Goal: Information Seeking & Learning: Find specific fact

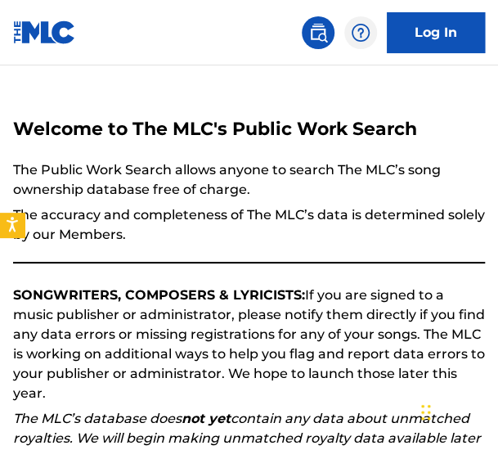
scroll to position [282, 0]
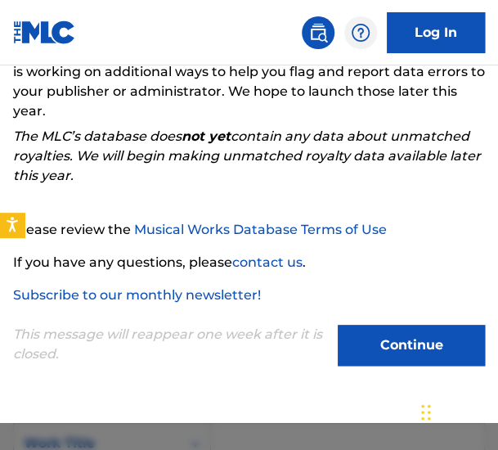
click at [375, 344] on button "Continue" at bounding box center [411, 345] width 147 height 41
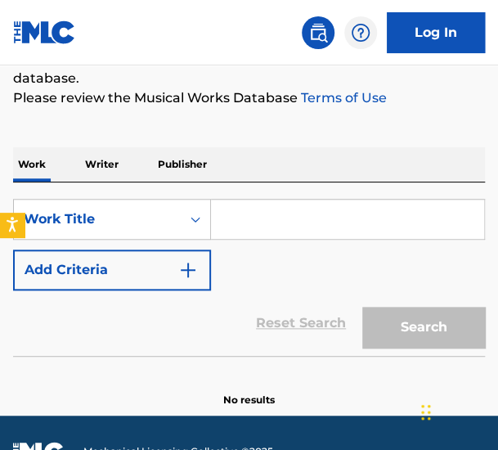
scroll to position [239, 0]
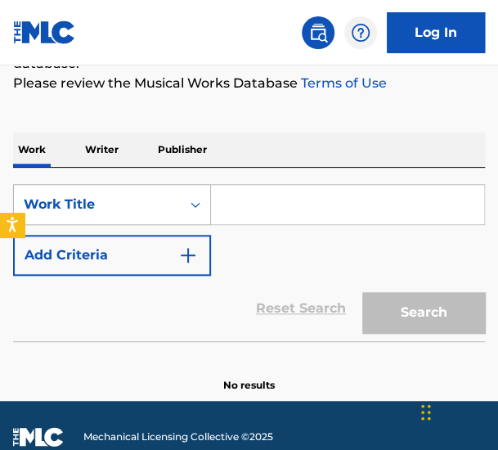
click at [146, 201] on div "Work Title" at bounding box center [97, 205] width 147 height 20
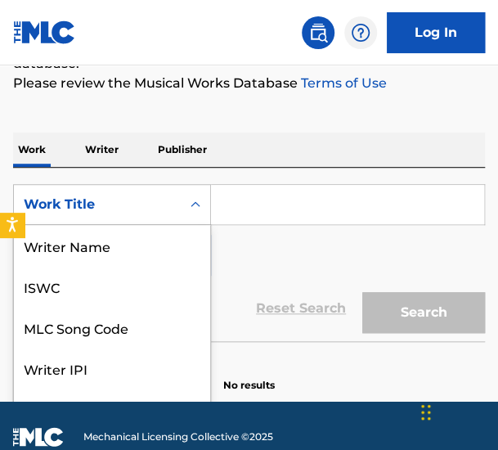
scroll to position [82, 0]
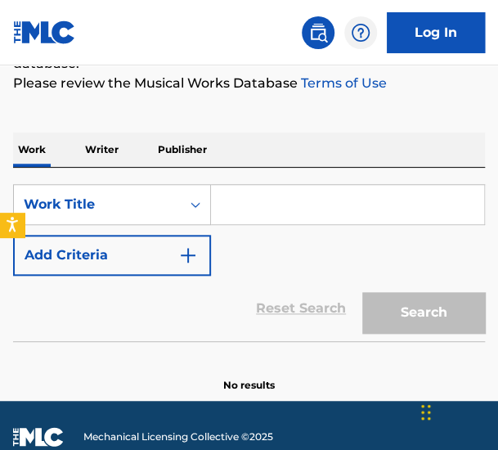
click at [123, 156] on p "Writer" at bounding box center [101, 150] width 43 height 34
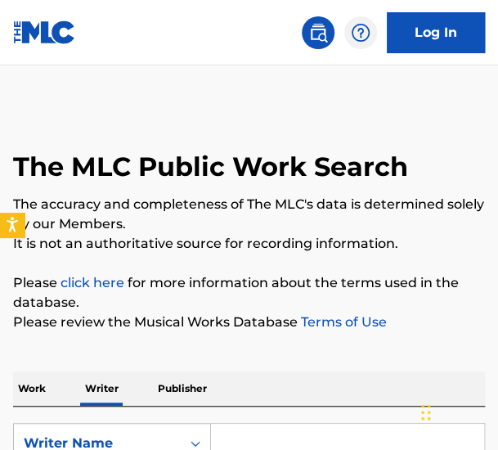
scroll to position [203, 0]
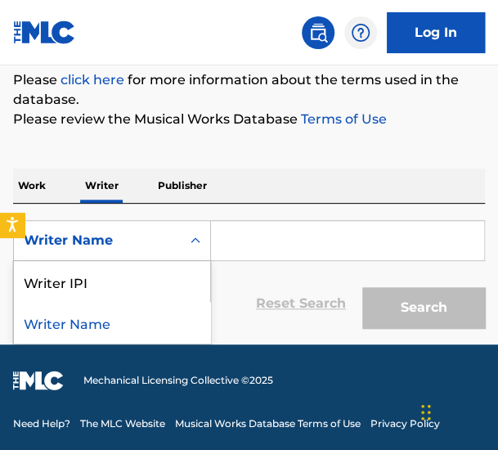
click at [146, 251] on div "Writer Name" at bounding box center [97, 240] width 167 height 31
click at [257, 250] on input "Search Form" at bounding box center [347, 240] width 273 height 39
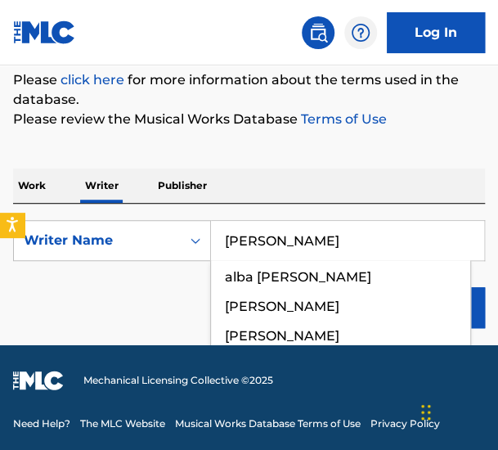
type input "[PERSON_NAME]"
click at [362, 287] on button "Search" at bounding box center [423, 307] width 123 height 41
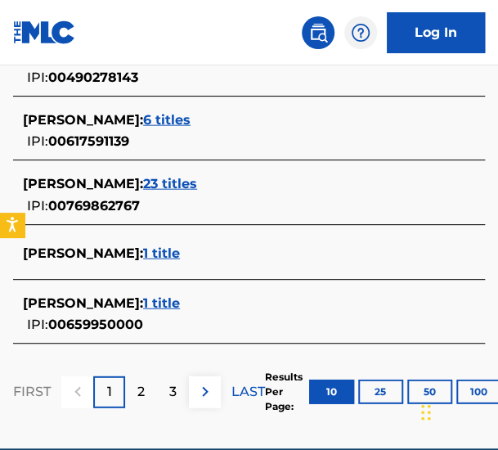
scroll to position [828, 0]
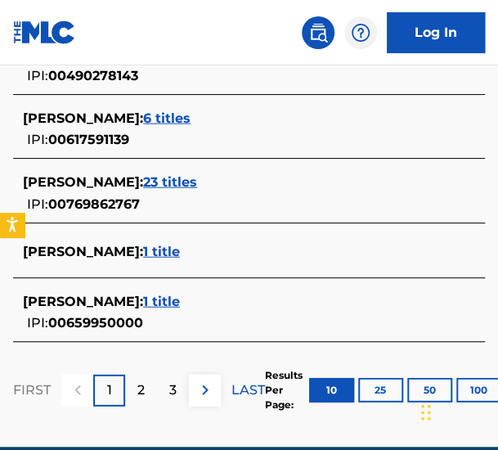
click at [144, 392] on p "2" at bounding box center [140, 390] width 7 height 20
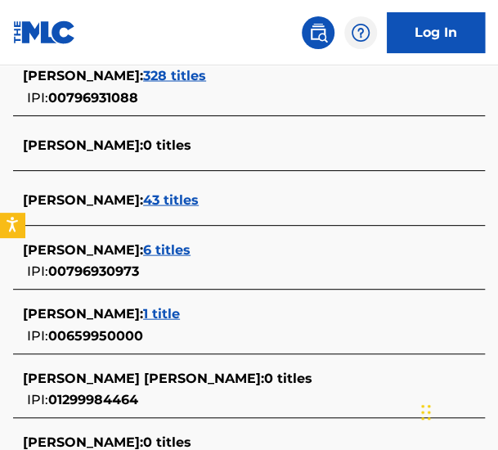
scroll to position [695, 0]
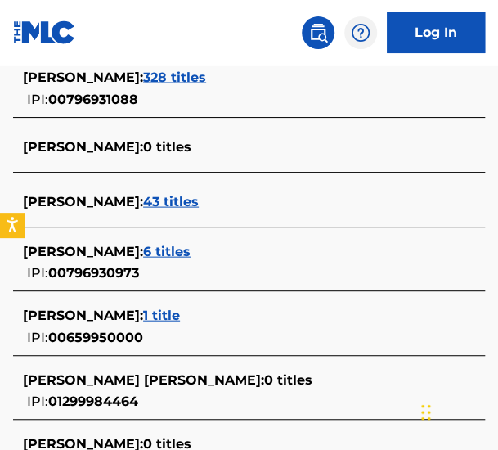
click at [155, 200] on span "43 titles" at bounding box center [171, 201] width 56 height 16
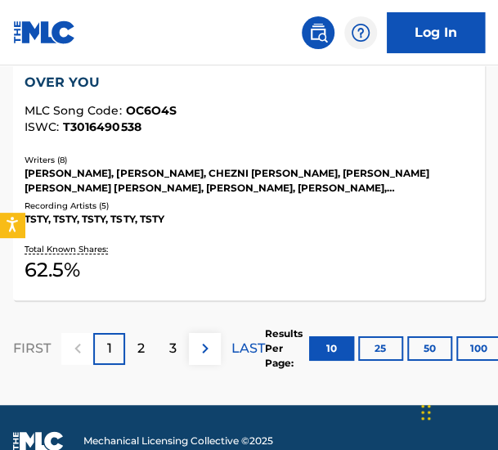
click at [144, 343] on p "2" at bounding box center [140, 349] width 7 height 20
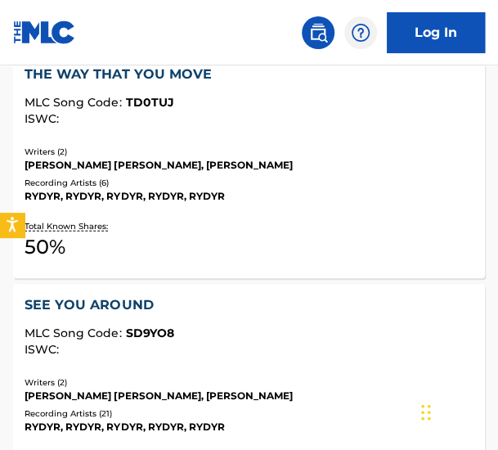
scroll to position [2687, 0]
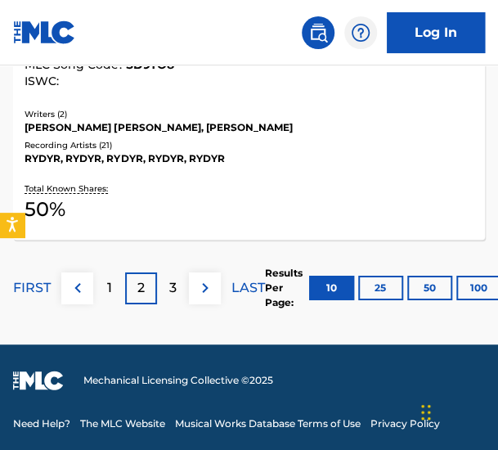
click at [170, 294] on p "3" at bounding box center [172, 288] width 7 height 20
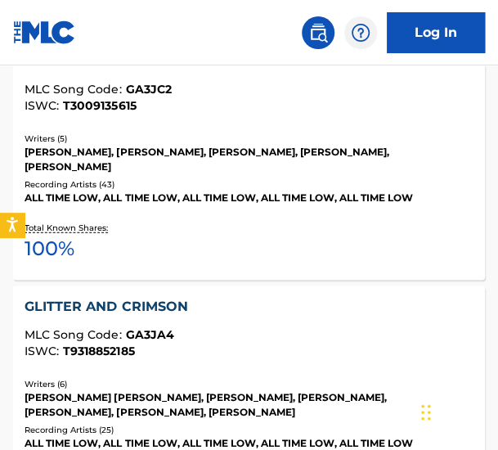
scroll to position [2701, 0]
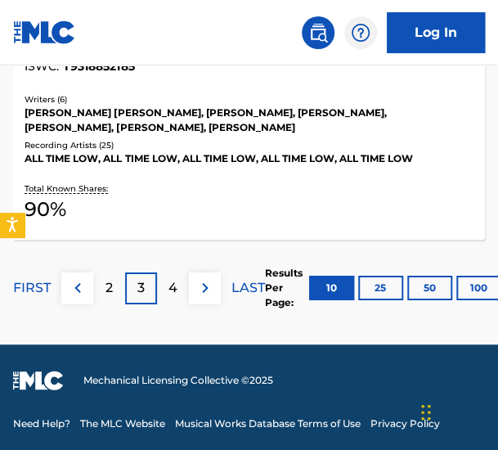
click at [170, 291] on p "4" at bounding box center [173, 288] width 9 height 20
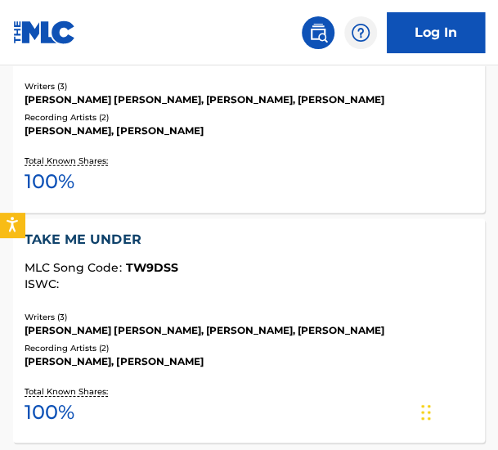
scroll to position [2716, 0]
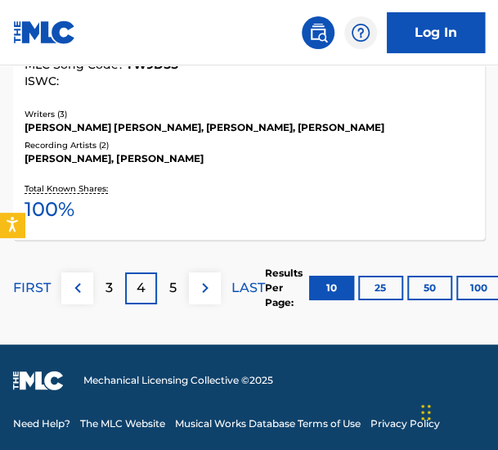
click at [175, 282] on p "5" at bounding box center [172, 288] width 7 height 20
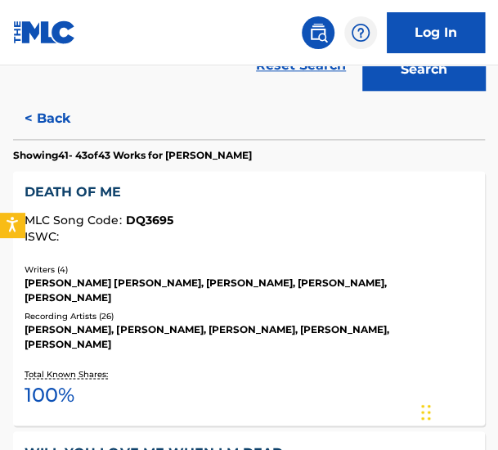
scroll to position [303, 0]
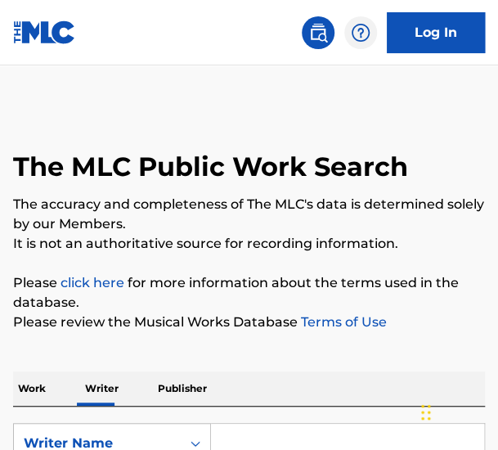
scroll to position [203, 0]
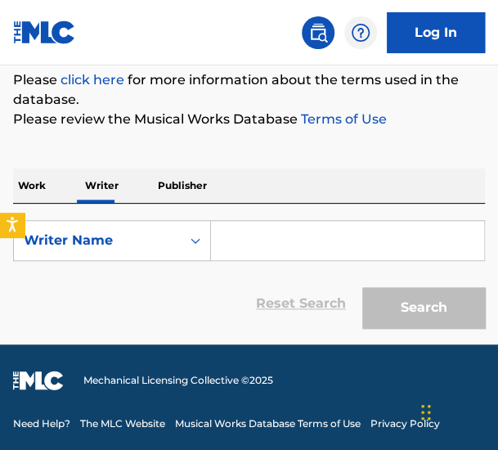
click at [250, 240] on input "Search Form" at bounding box center [347, 240] width 273 height 39
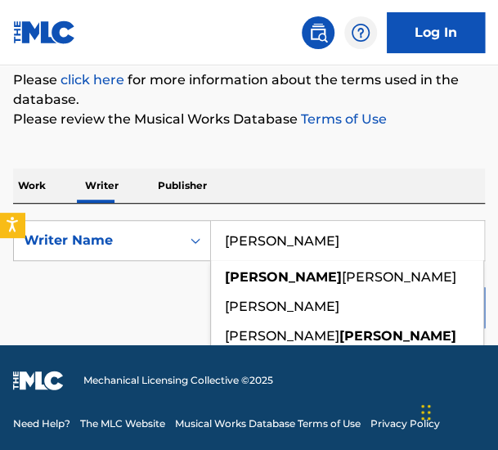
type input "[PERSON_NAME]"
click at [362, 287] on button "Search" at bounding box center [423, 307] width 123 height 41
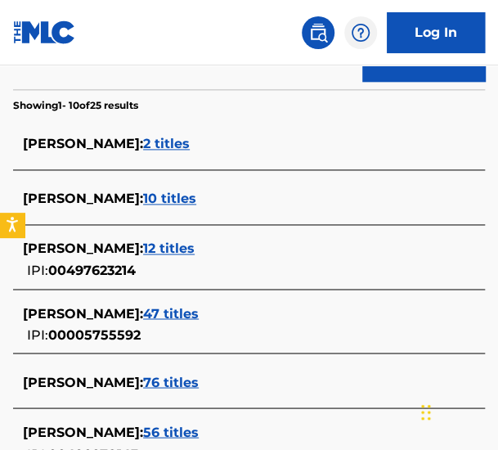
scroll to position [448, 0]
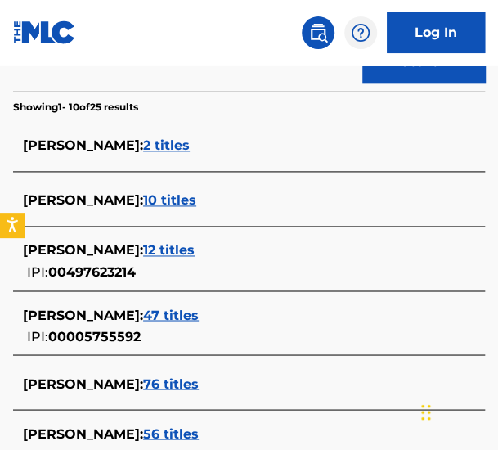
click at [177, 146] on span "2 titles" at bounding box center [166, 145] width 47 height 16
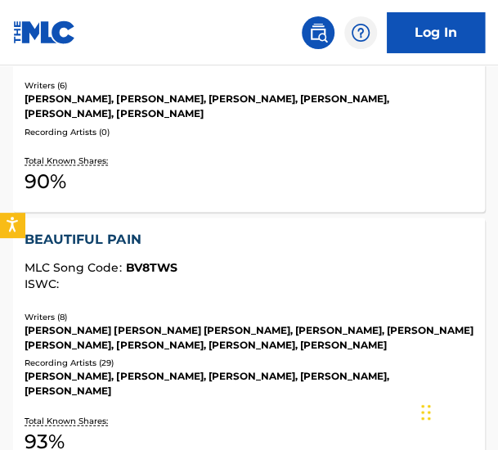
scroll to position [497, 0]
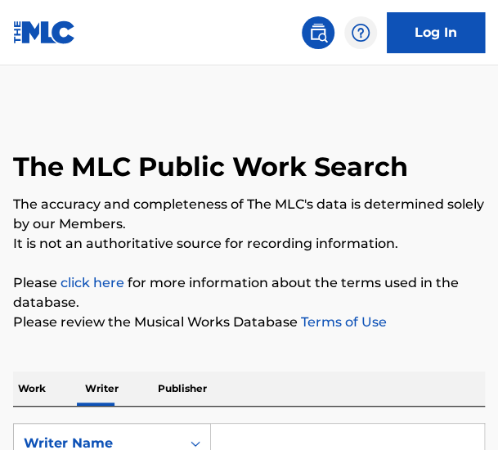
scroll to position [203, 0]
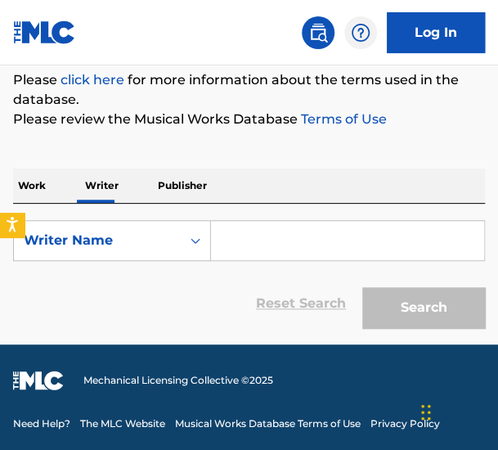
click at [247, 241] on input "Search Form" at bounding box center [347, 240] width 273 height 39
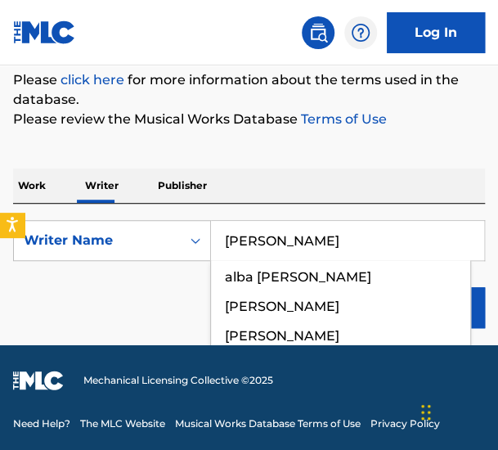
type input "[PERSON_NAME]"
click at [362, 287] on button "Search" at bounding box center [423, 307] width 123 height 41
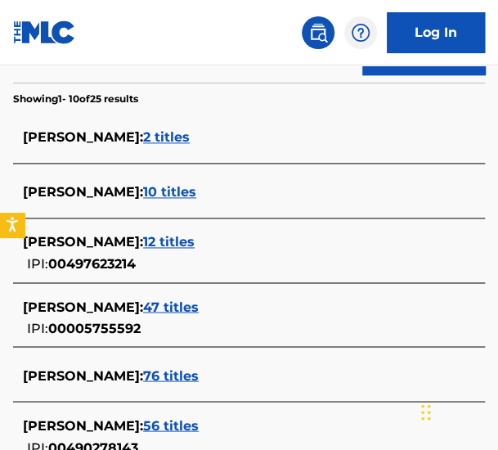
scroll to position [463, 0]
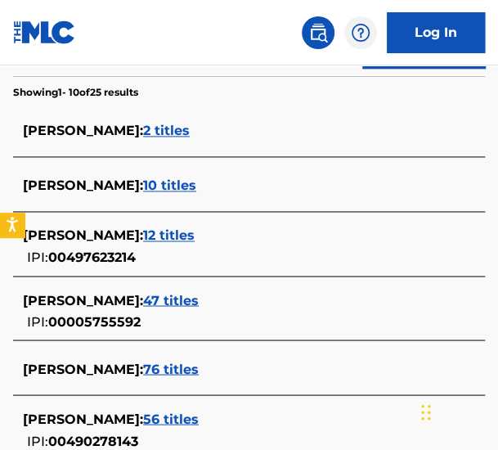
click at [143, 182] on span "10 titles" at bounding box center [169, 186] width 53 height 16
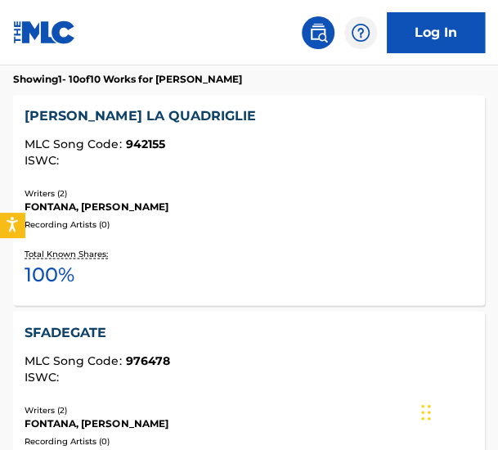
scroll to position [517, 0]
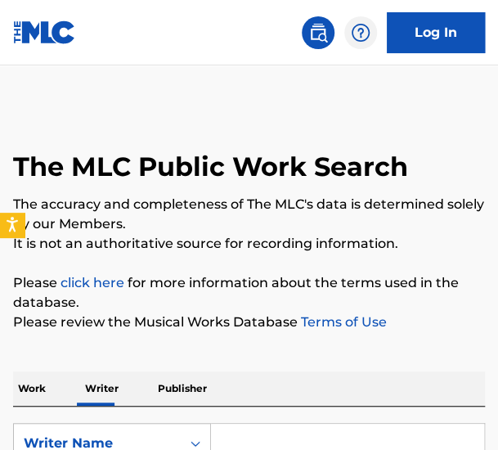
scroll to position [203, 0]
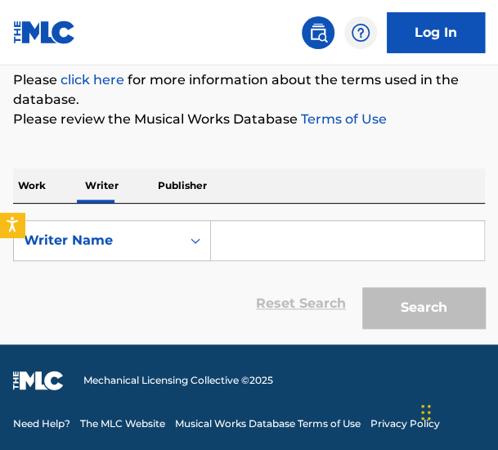
click at [236, 233] on input "Search Form" at bounding box center [347, 240] width 273 height 39
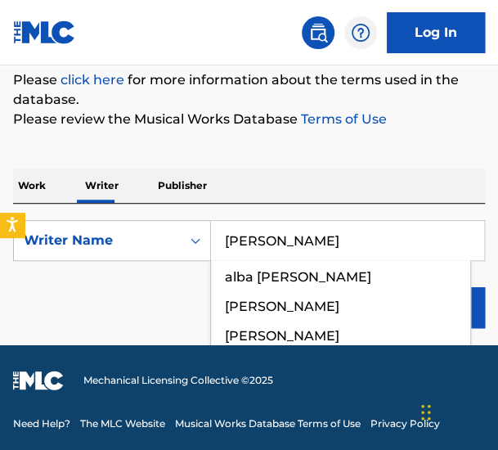
type input "[PERSON_NAME]"
click at [362, 287] on button "Search" at bounding box center [423, 307] width 123 height 41
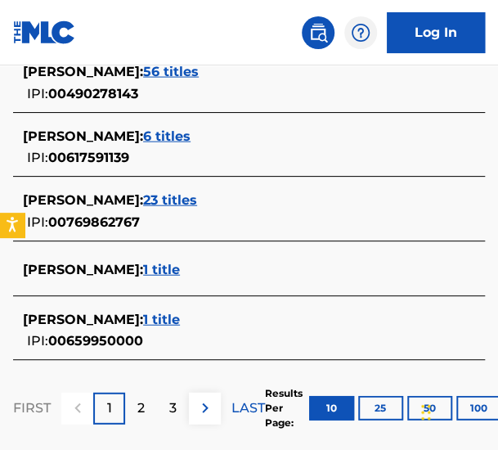
scroll to position [846, 0]
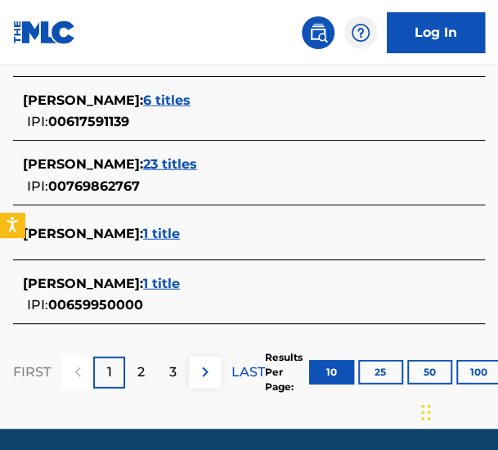
click at [145, 373] on div "2" at bounding box center [141, 373] width 32 height 32
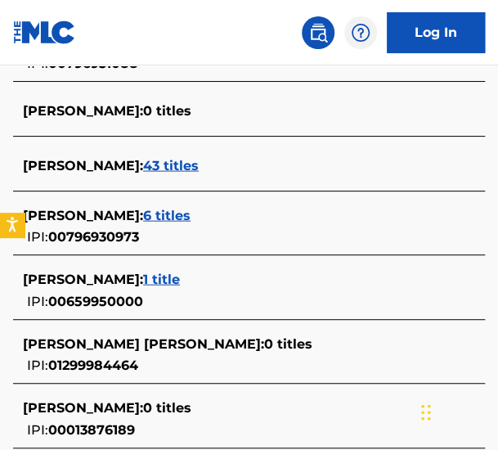
scroll to position [718, 0]
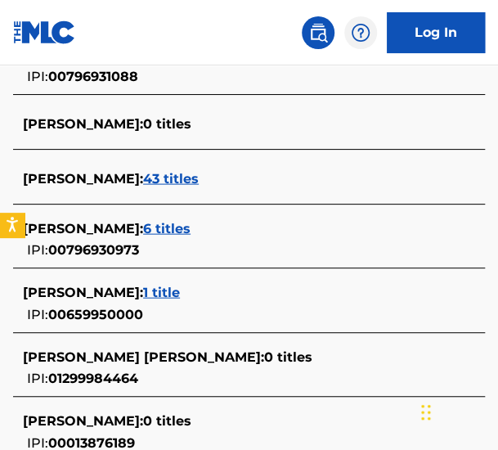
click at [162, 221] on span "6 titles" at bounding box center [166, 228] width 47 height 16
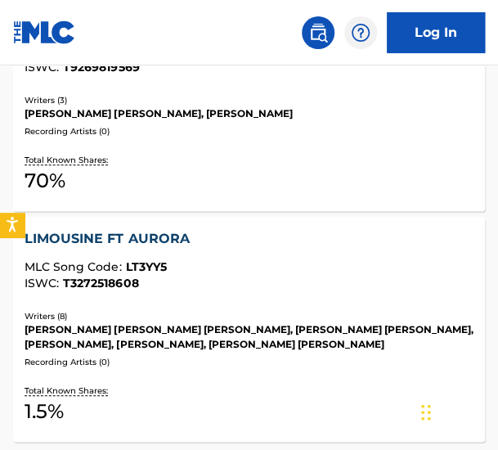
scroll to position [1730, 0]
